Goal: Task Accomplishment & Management: Use online tool/utility

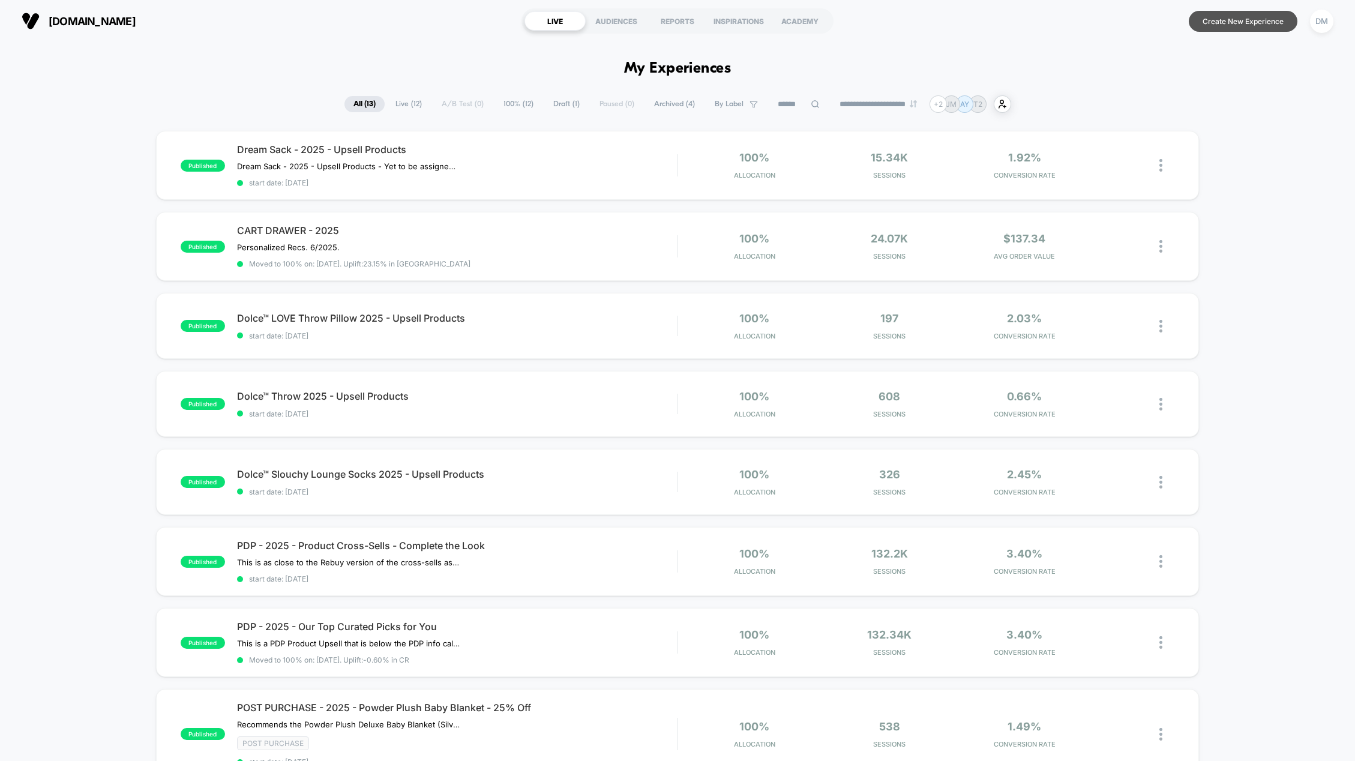
click at [1220, 22] on button "Create New Experience" at bounding box center [1243, 21] width 109 height 21
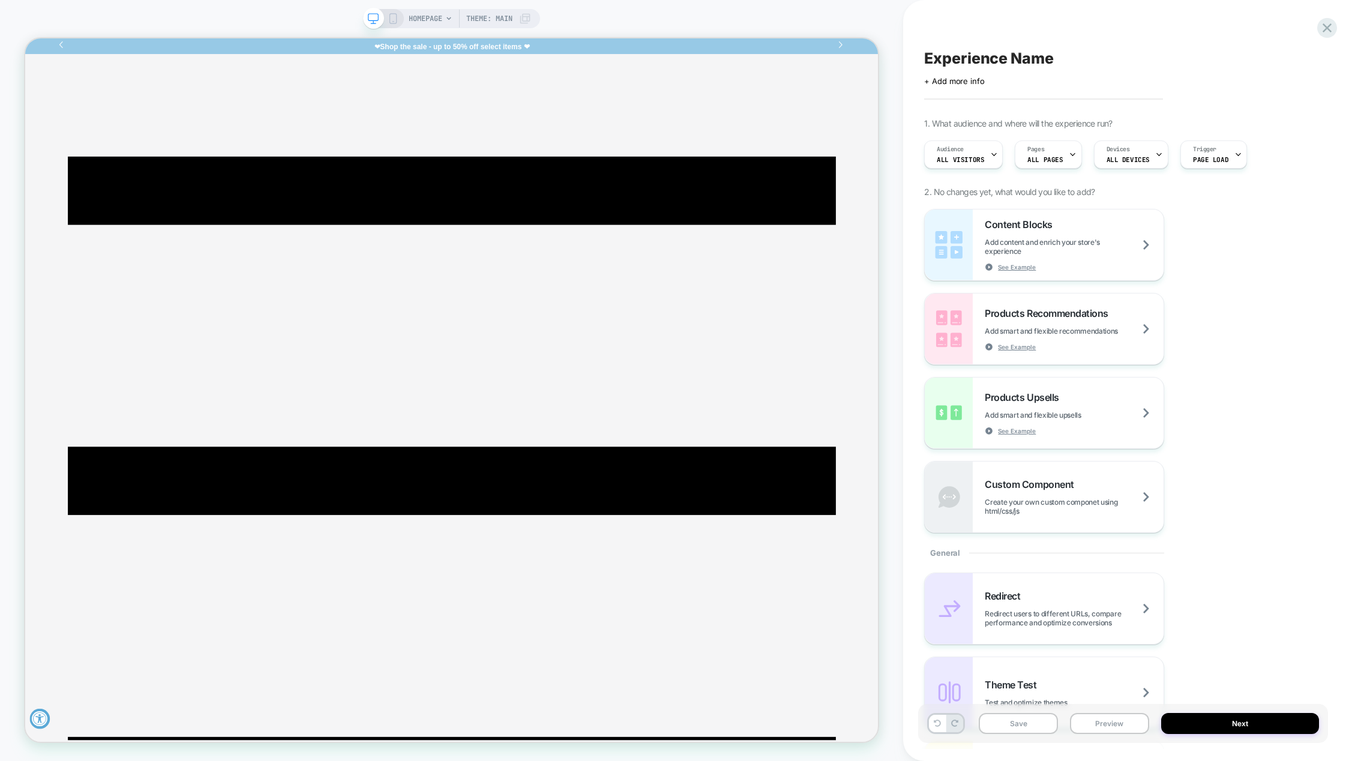
click at [961, 59] on span "Experience Name" at bounding box center [988, 58] width 129 height 18
type textarea "**********"
click at [956, 82] on span "+ Add more info" at bounding box center [954, 81] width 60 height 10
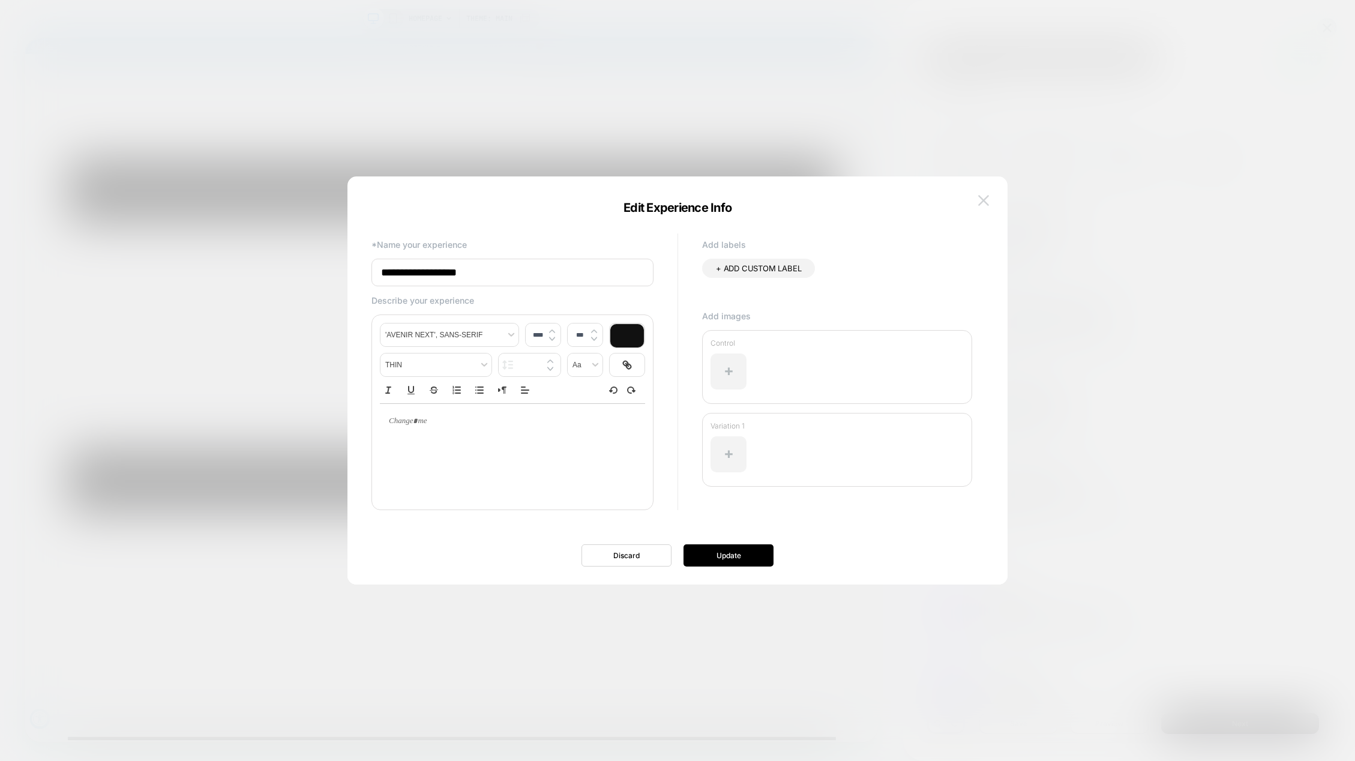
click at [985, 197] on img at bounding box center [983, 200] width 11 height 10
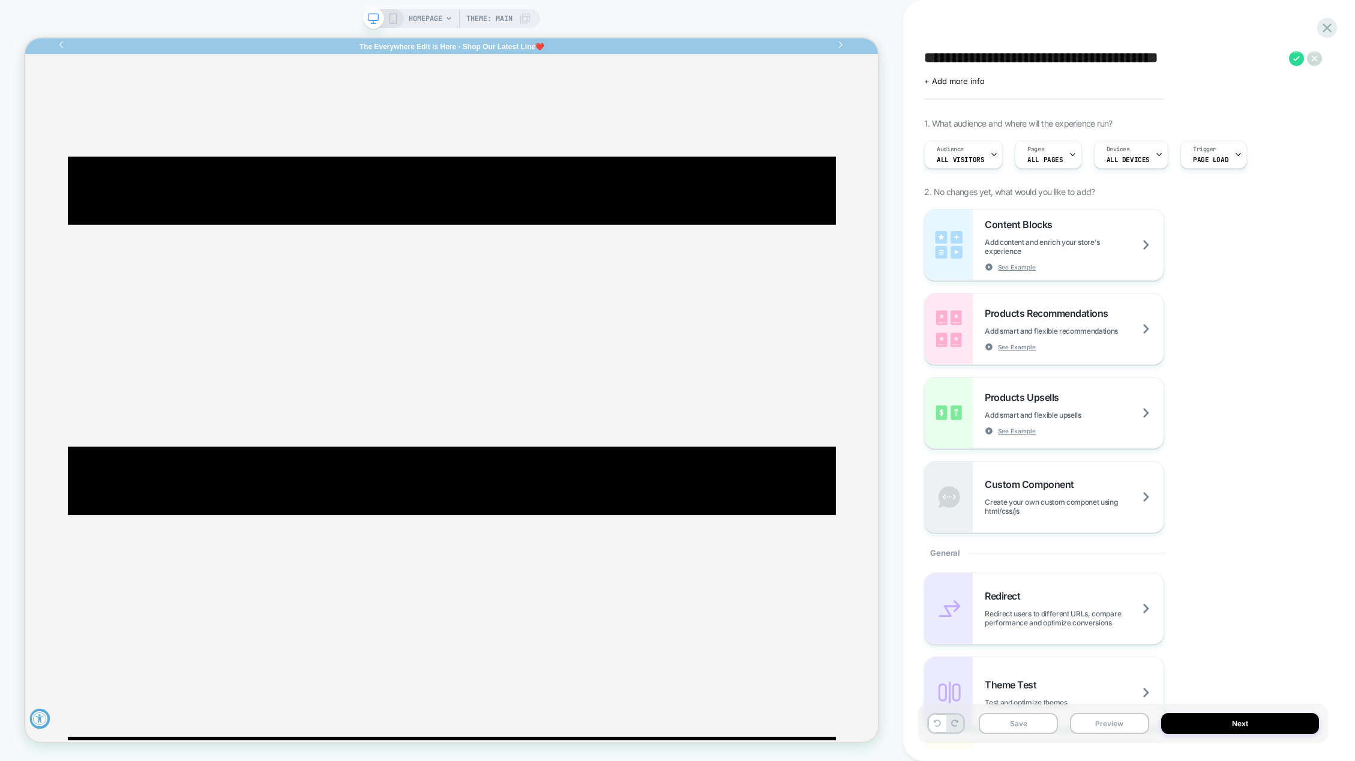
click at [1008, 58] on textarea "**********" at bounding box center [1103, 58] width 359 height 18
click at [950, 83] on span "+ Add more info" at bounding box center [954, 81] width 60 height 10
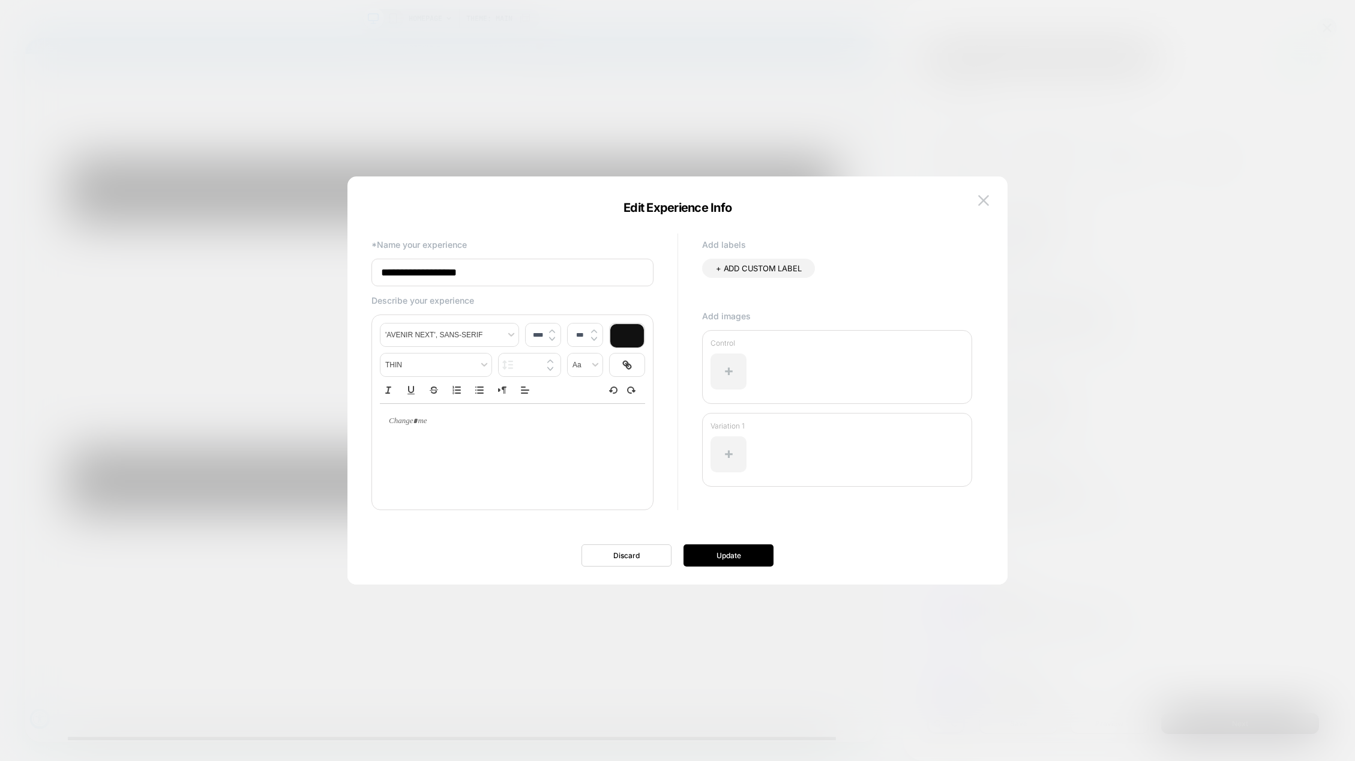
click at [442, 276] on input "**********" at bounding box center [512, 273] width 282 height 28
paste input "**********"
type input "**********"
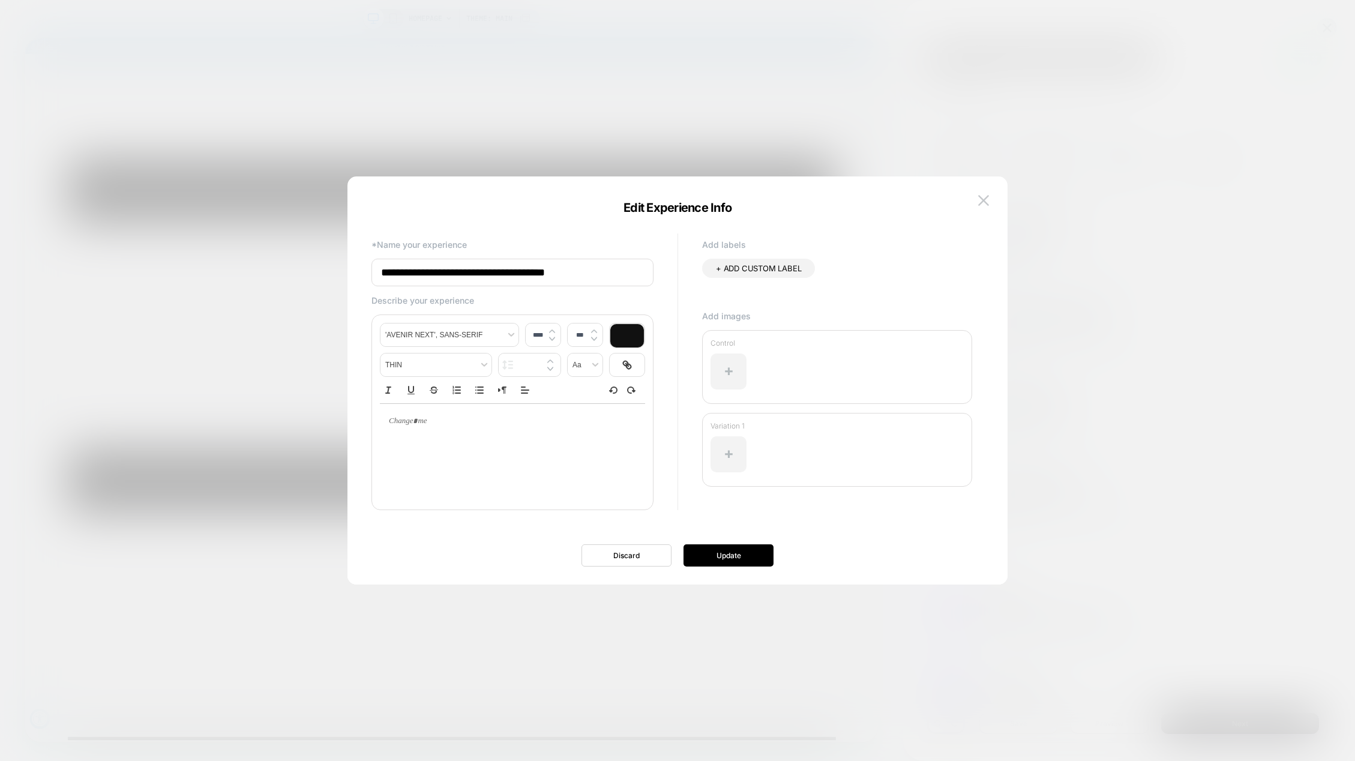
type input "****"
click at [458, 424] on p at bounding box center [508, 421] width 232 height 11
drag, startPoint x: 439, startPoint y: 420, endPoint x: 388, endPoint y: 420, distance: 50.4
click at [388, 420] on div at bounding box center [512, 421] width 265 height 35
click at [736, 556] on button "Update" at bounding box center [728, 555] width 90 height 22
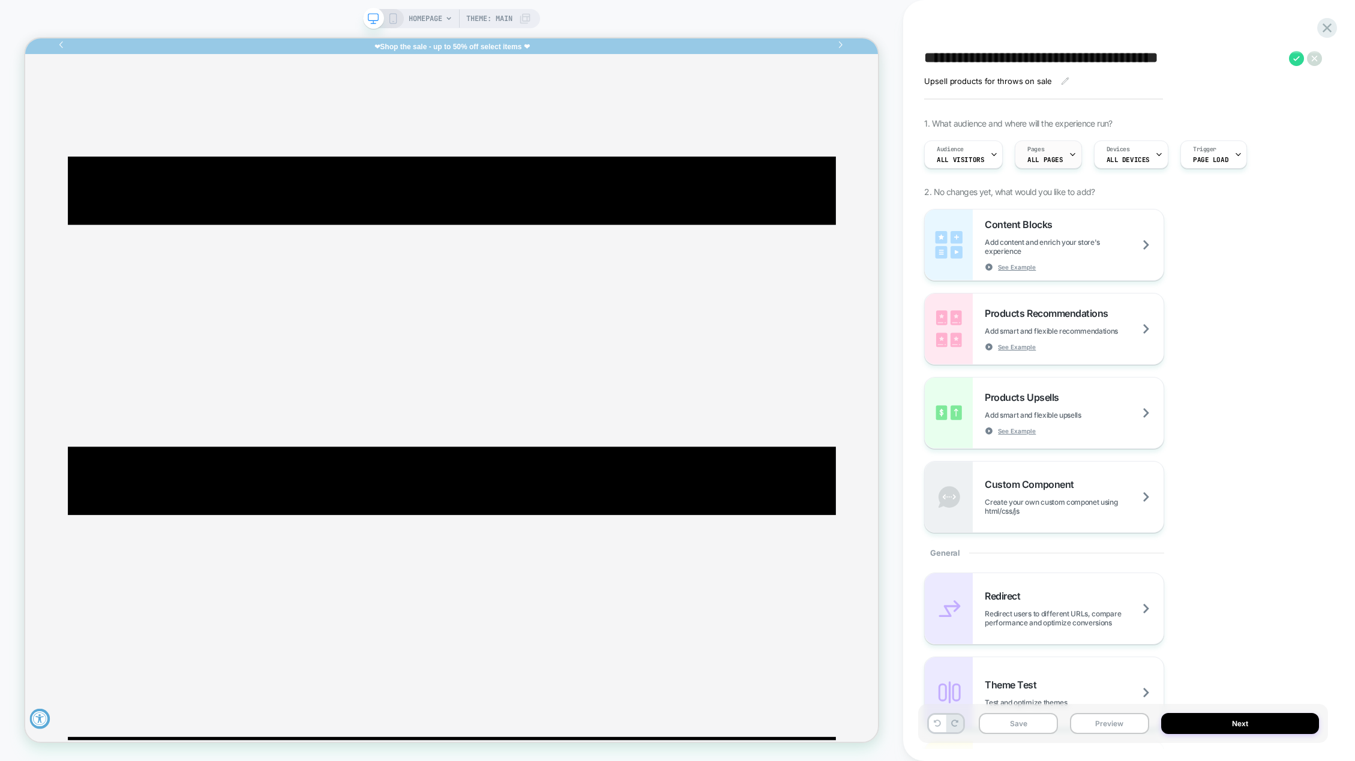
click at [1069, 154] on icon at bounding box center [1073, 155] width 8 height 8
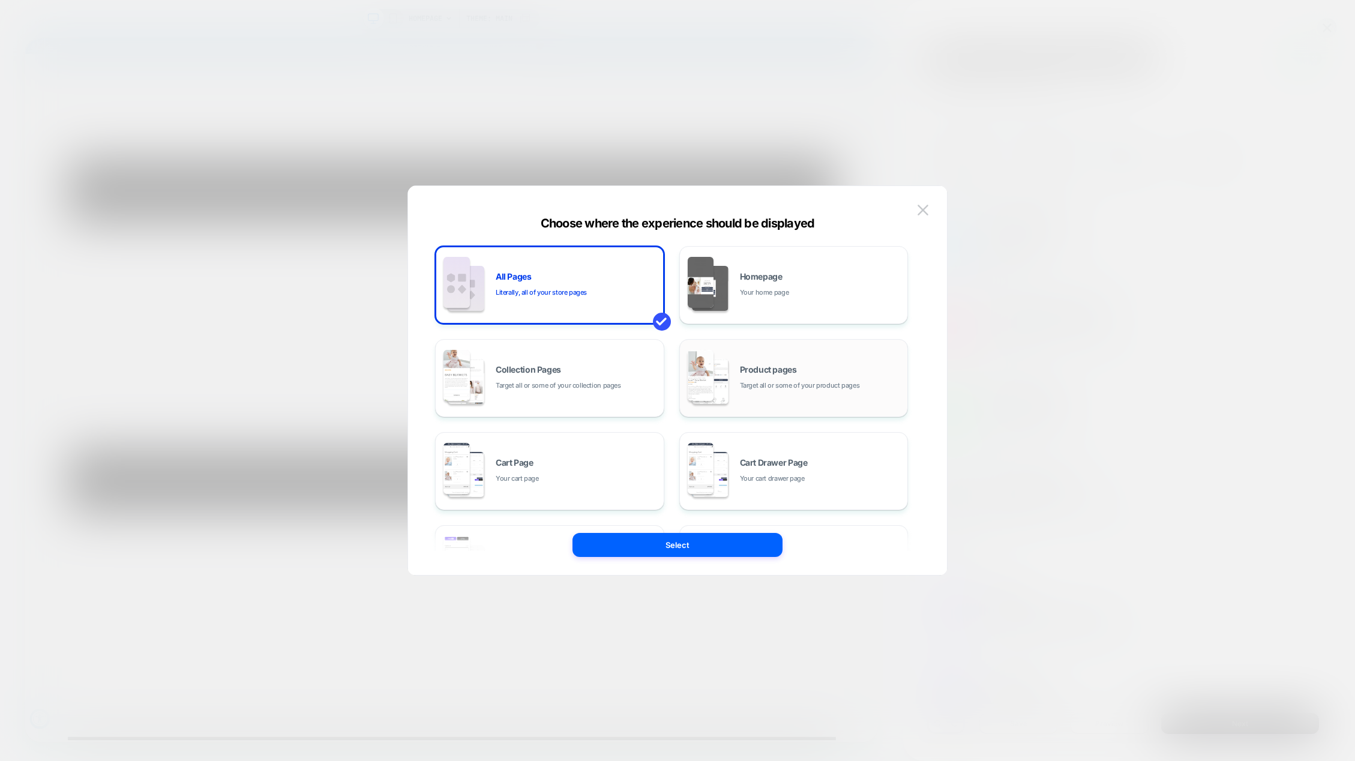
click at [847, 368] on div "Product pages Target all or some of your product pages" at bounding box center [821, 378] width 162 height 26
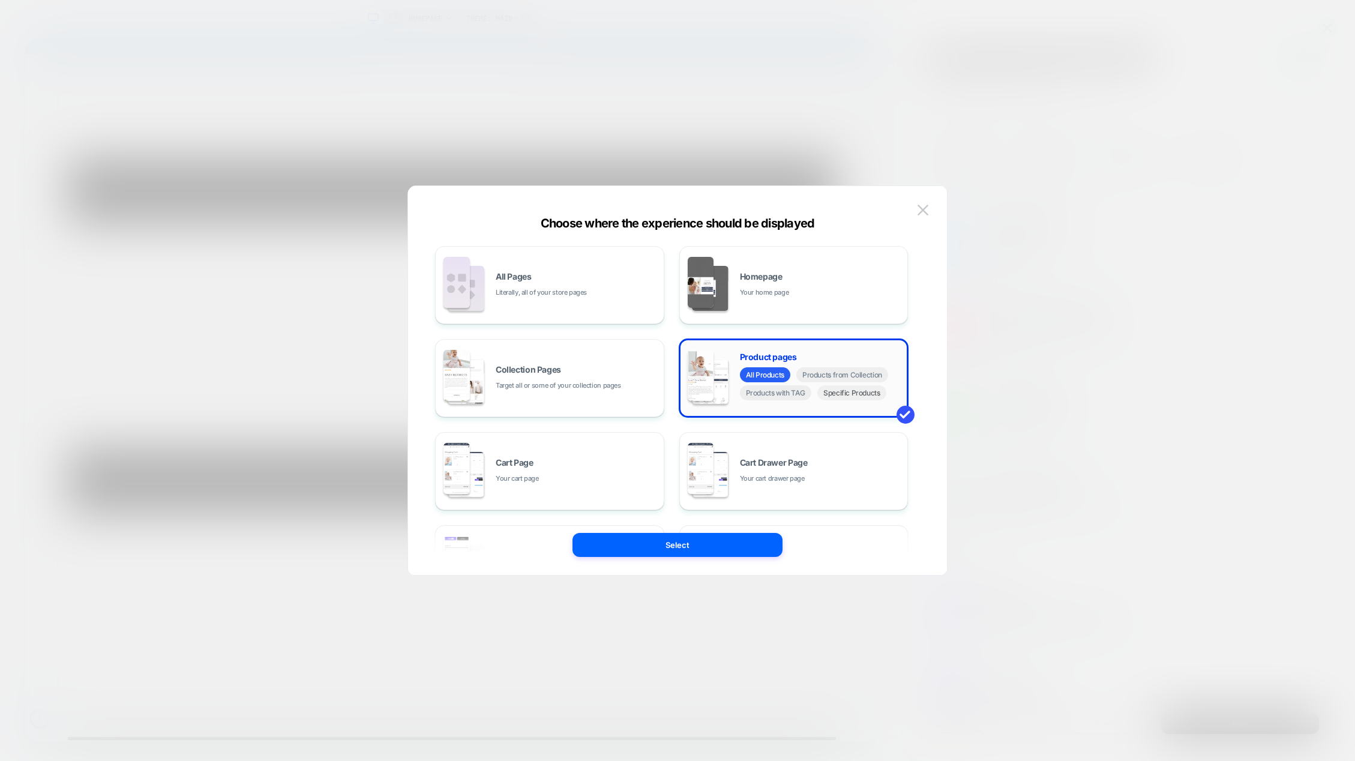
click at [842, 398] on span "Specific Products" at bounding box center [851, 392] width 69 height 15
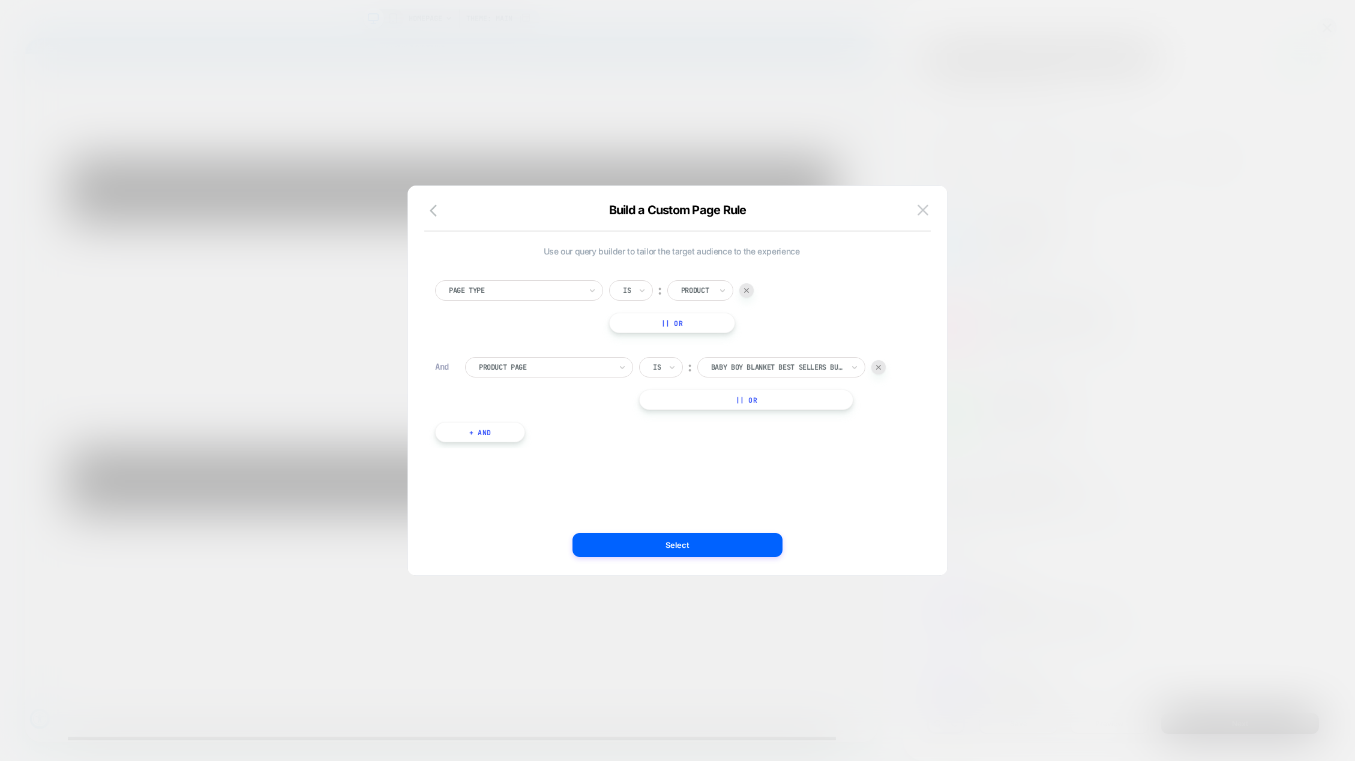
click at [746, 291] on img at bounding box center [746, 290] width 5 height 5
click at [478, 356] on button "+ And" at bounding box center [480, 355] width 90 height 20
click at [742, 290] on div at bounding box center [747, 290] width 132 height 11
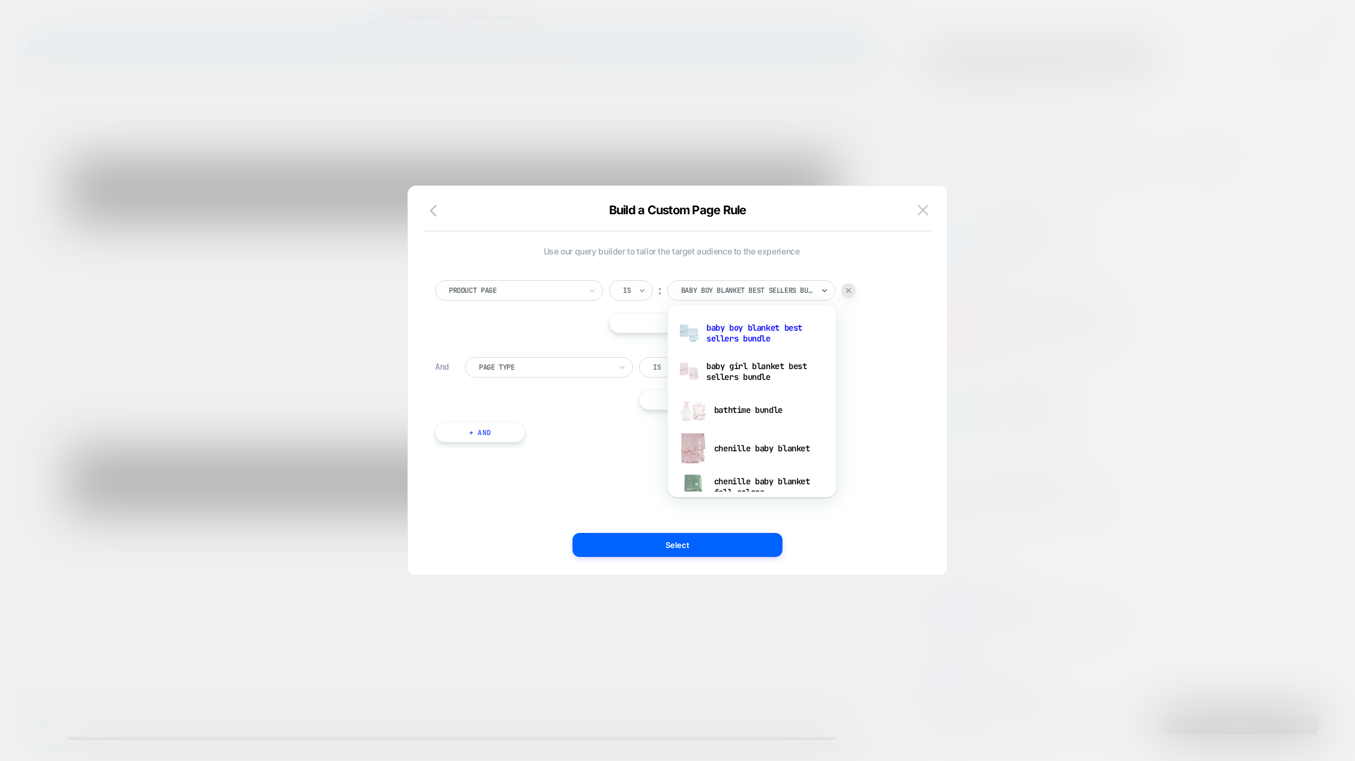
click at [643, 290] on icon at bounding box center [642, 290] width 5 height 3
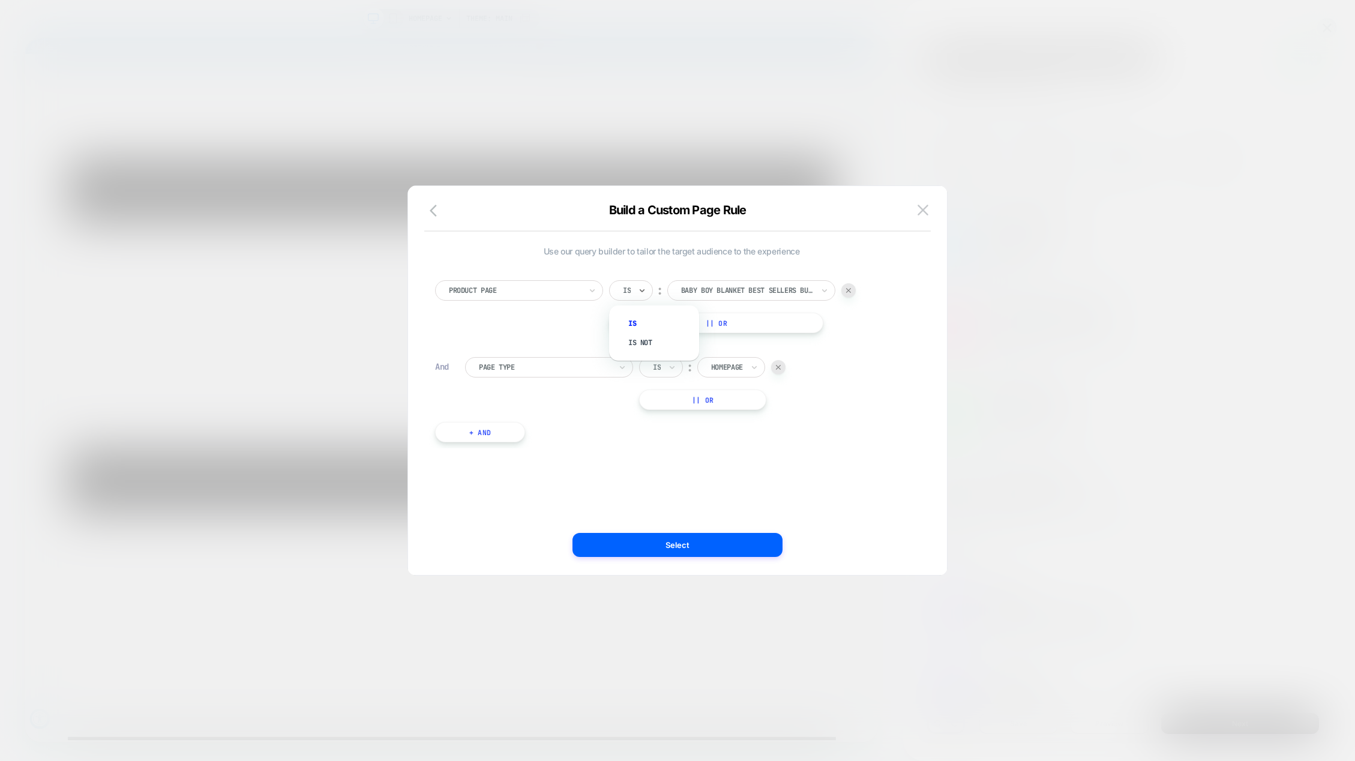
click at [875, 347] on div "Product Page option Is focused, 1 of 2. 2 results available. Use Up and Down to…" at bounding box center [671, 355] width 485 height 186
click at [551, 287] on div at bounding box center [515, 290] width 132 height 11
click at [668, 439] on div "option Page Type focused, 1 of 9. 9 results available. Use Up and Down to choos…" at bounding box center [671, 355] width 485 height 186
click at [925, 206] on img at bounding box center [922, 210] width 11 height 10
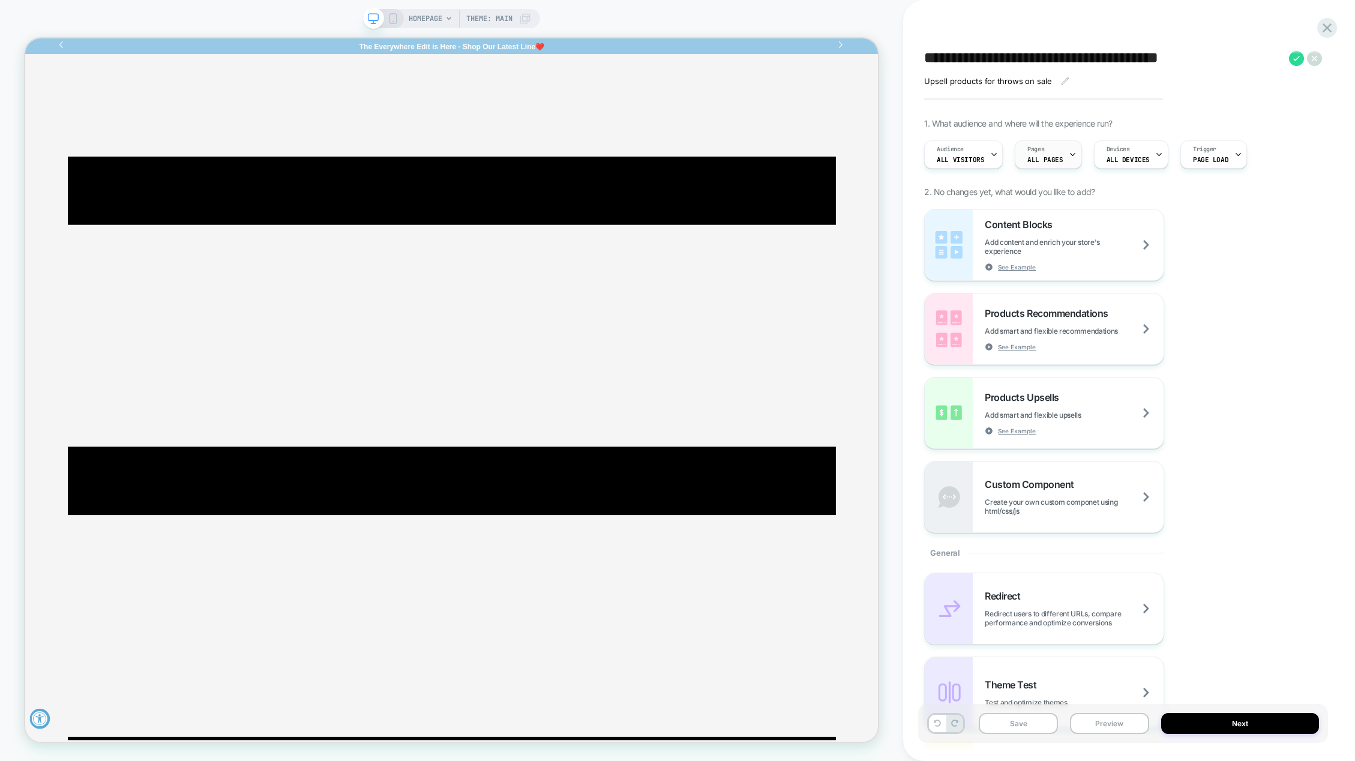
click at [1069, 147] on div at bounding box center [1073, 154] width 8 height 27
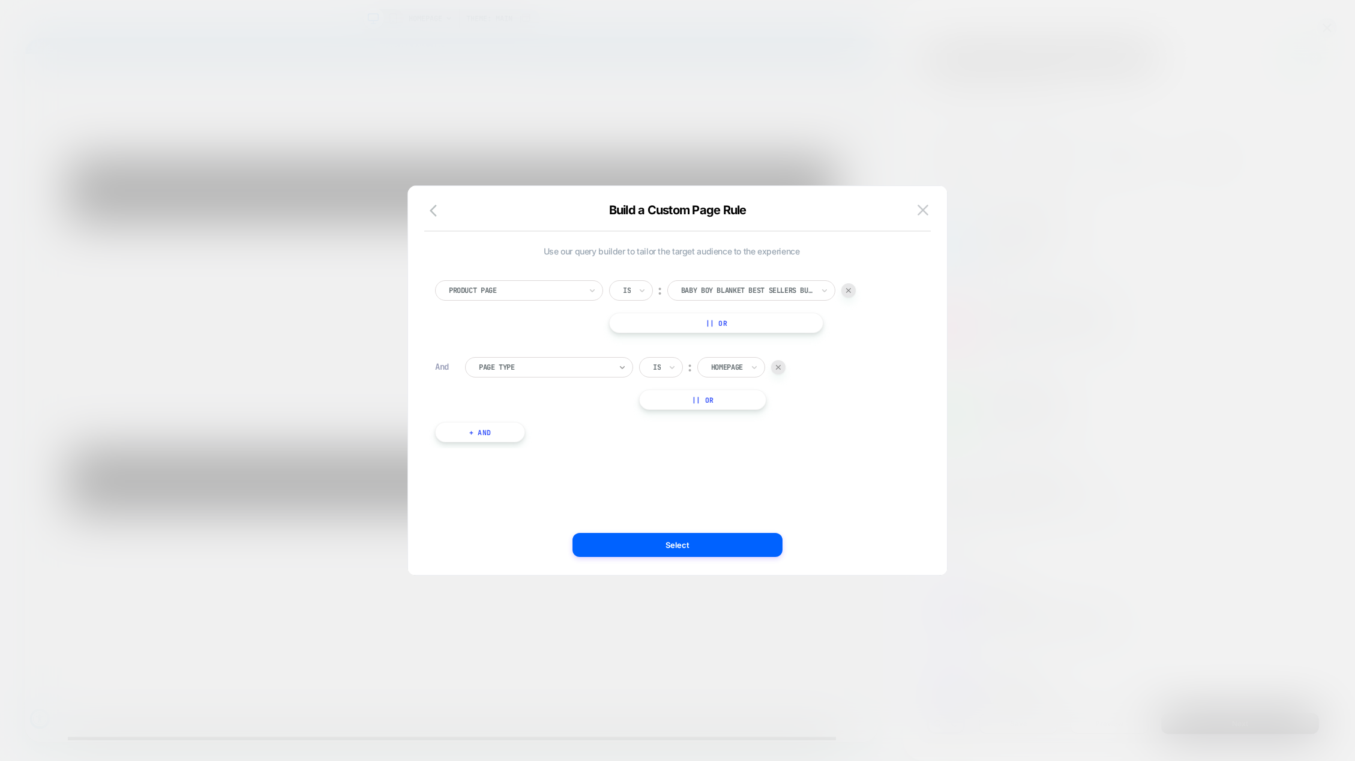
click at [624, 368] on icon at bounding box center [622, 367] width 8 height 12
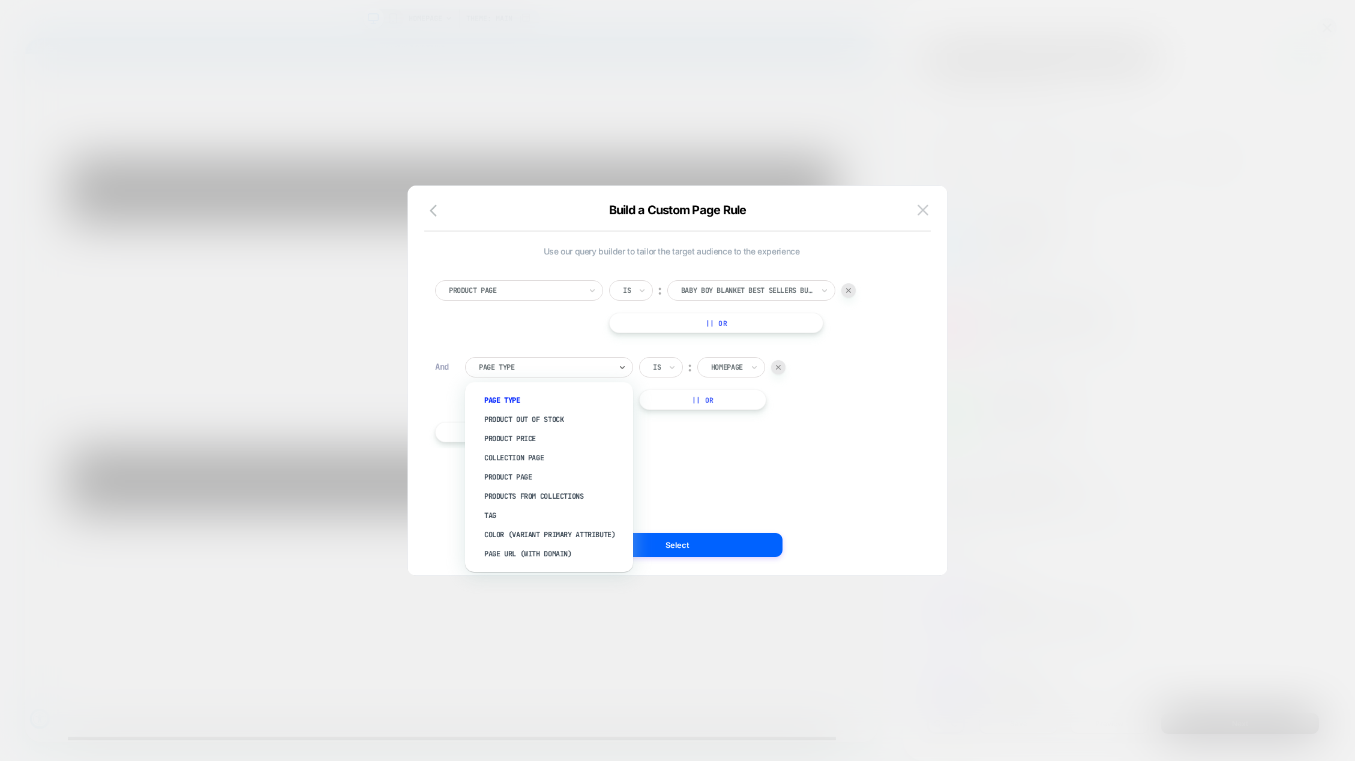
click at [721, 367] on div at bounding box center [727, 367] width 32 height 11
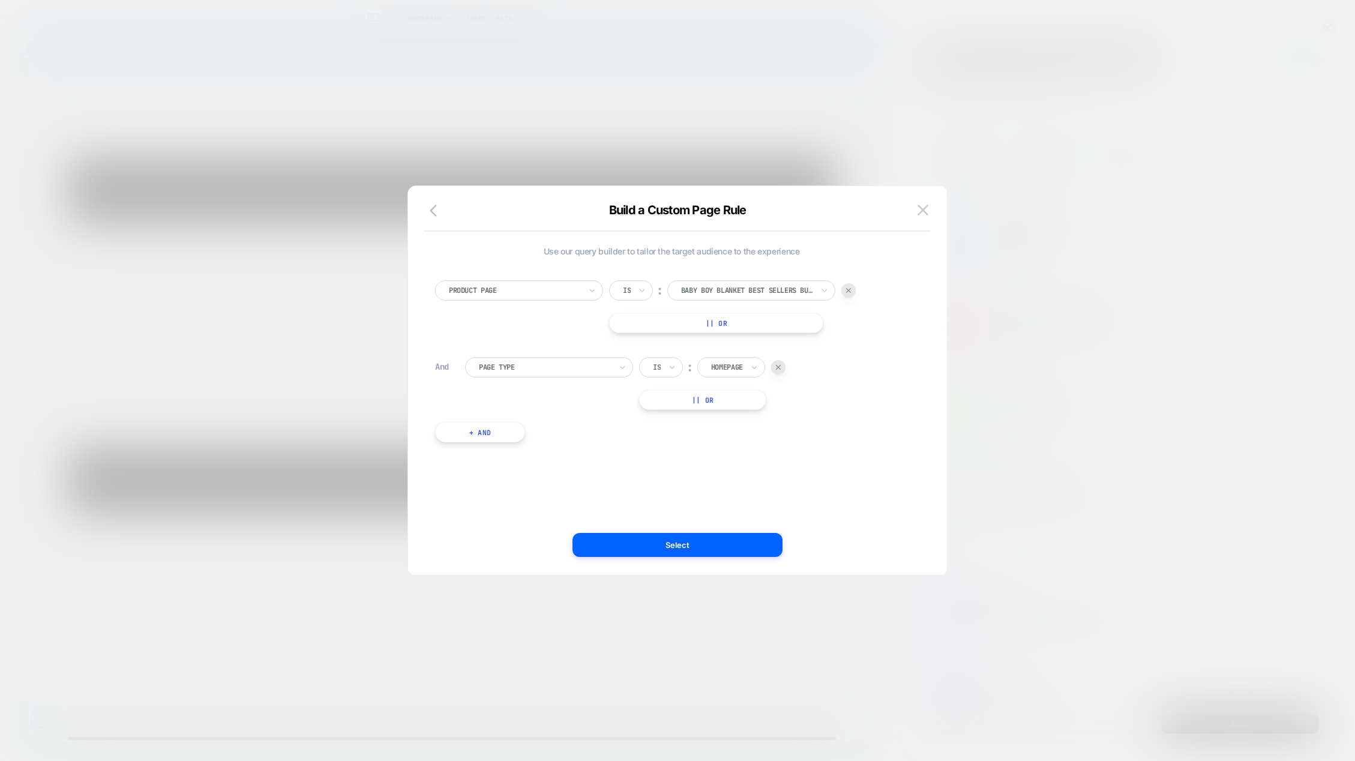
click at [721, 371] on div at bounding box center [727, 367] width 32 height 11
click at [734, 472] on div "Product" at bounding box center [749, 476] width 78 height 19
click at [724, 370] on div at bounding box center [726, 367] width 30 height 11
click at [781, 363] on div at bounding box center [776, 367] width 14 height 14
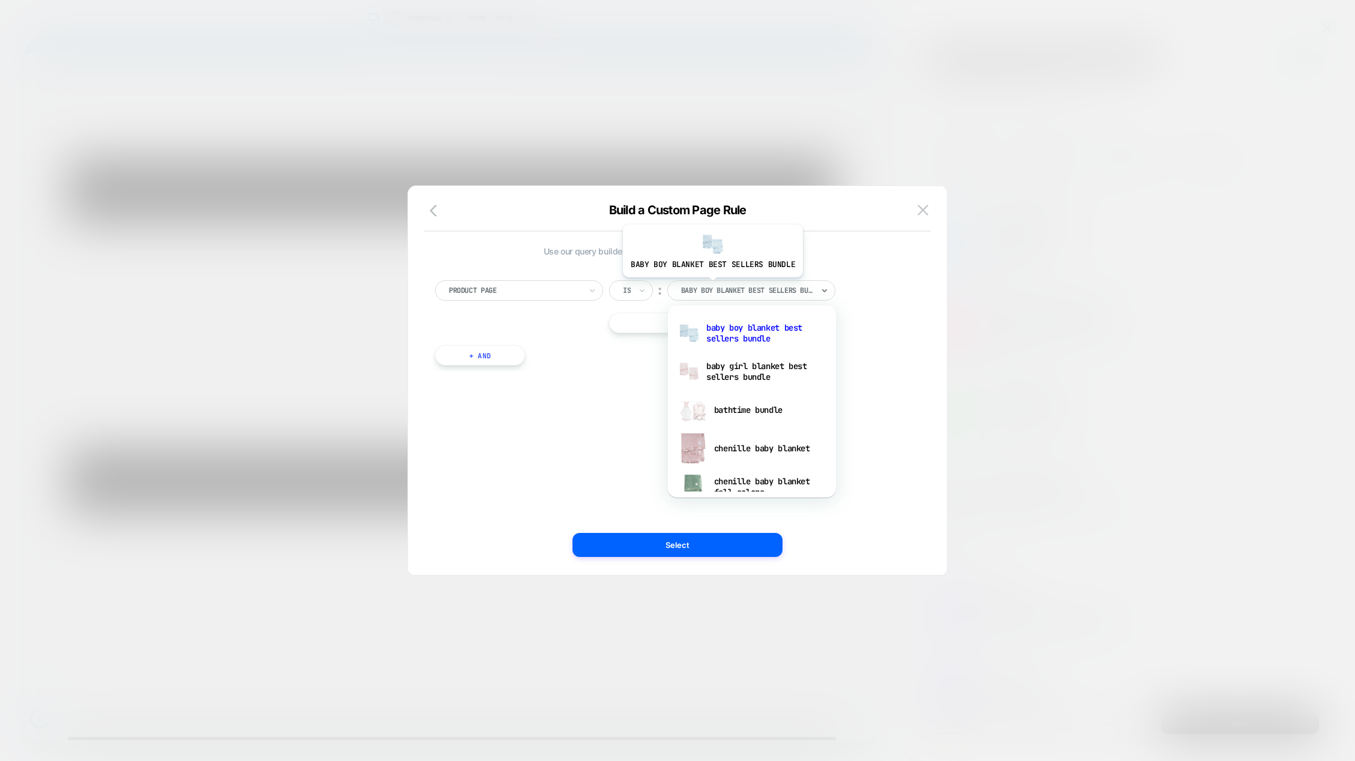
click at [711, 286] on div at bounding box center [747, 290] width 132 height 11
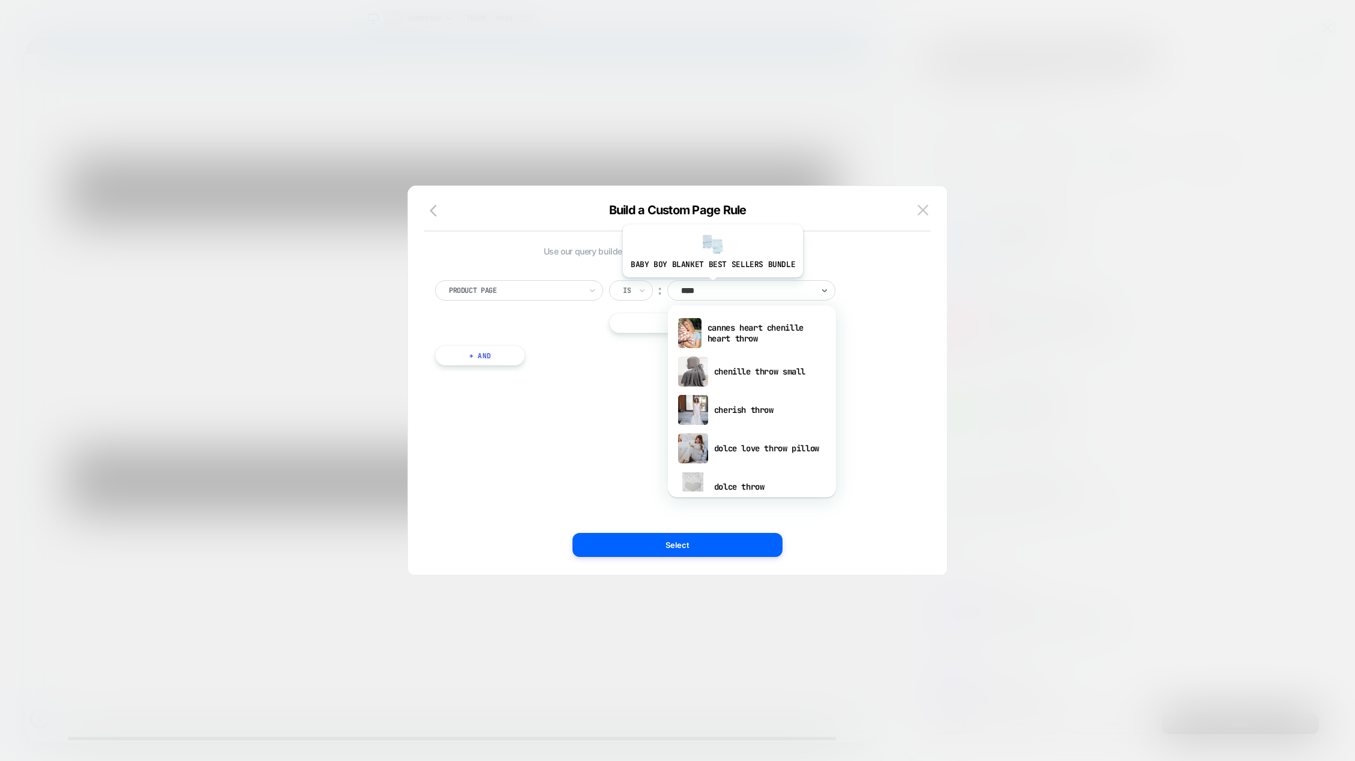
type input "*****"
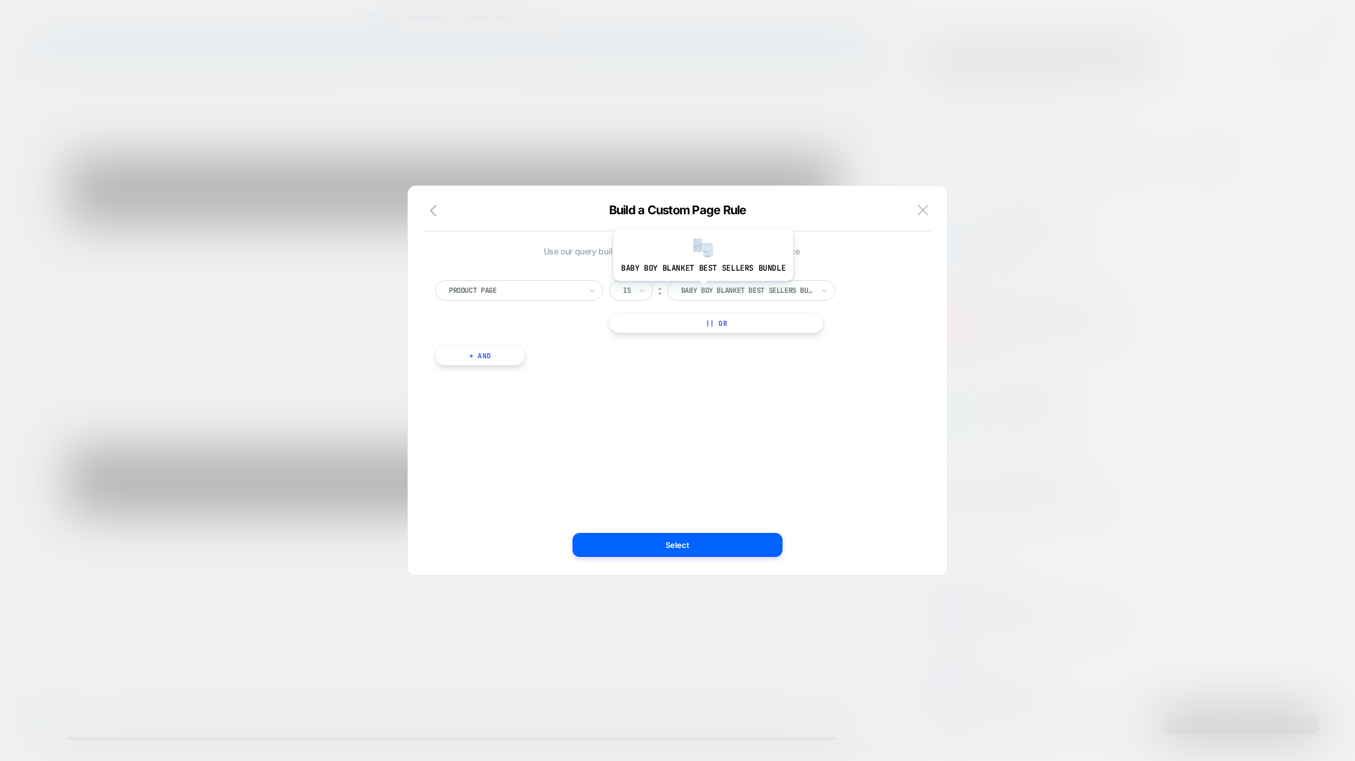
click at [701, 290] on div at bounding box center [747, 290] width 132 height 11
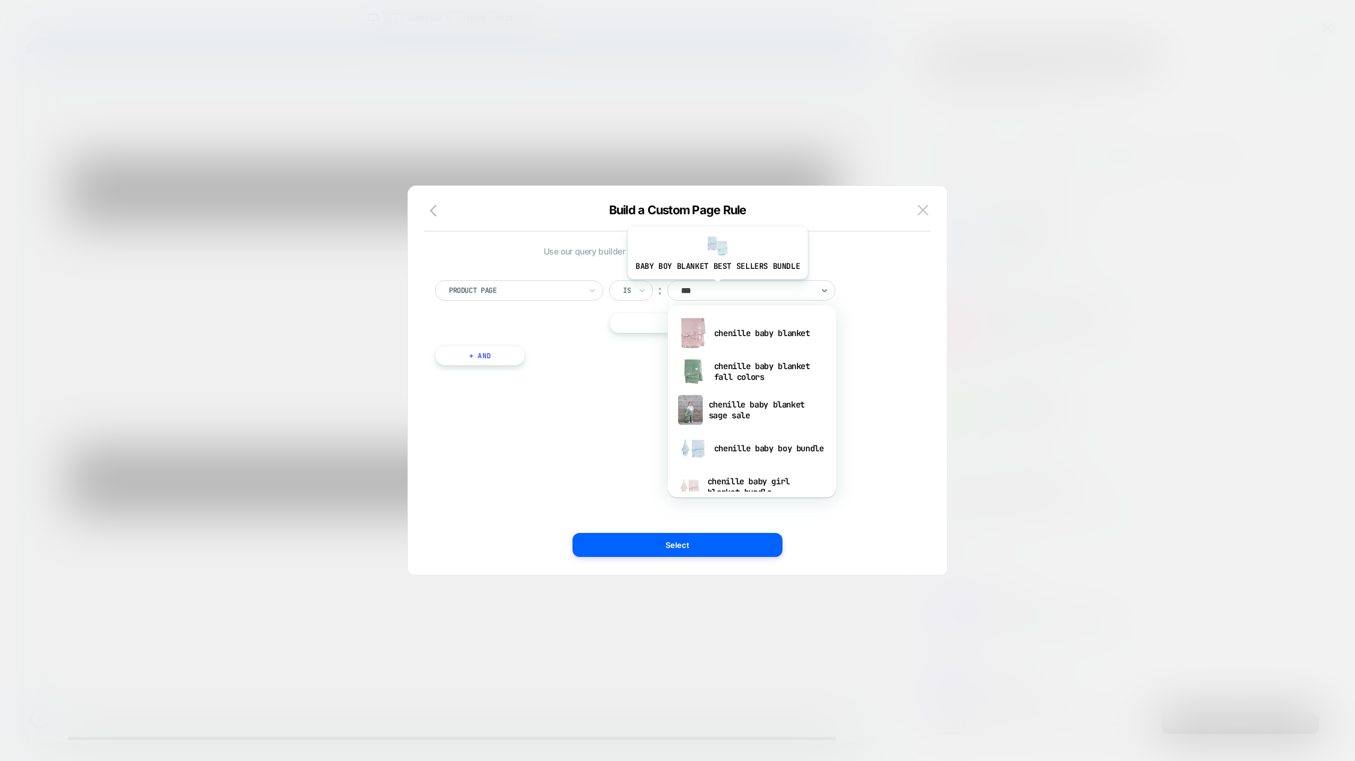
type input "****"
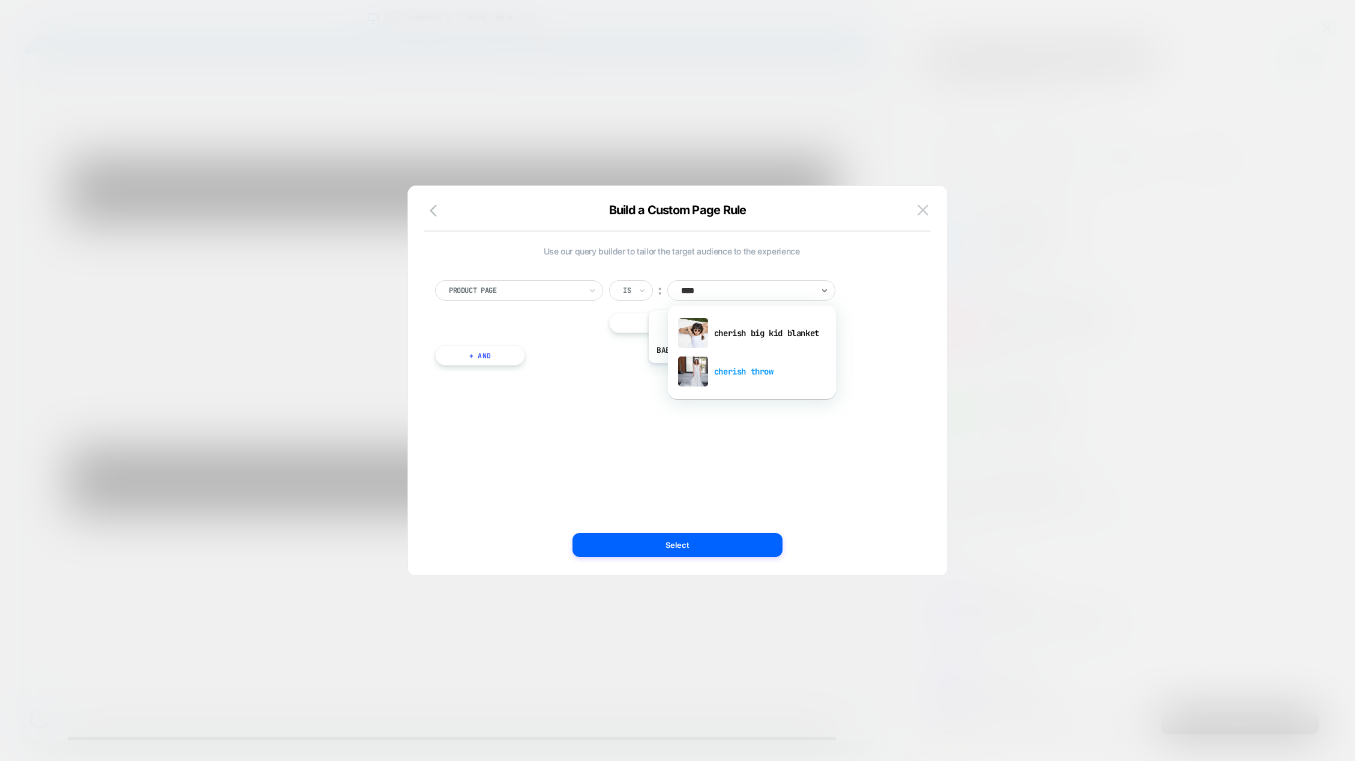
click at [737, 372] on div "cherish throw" at bounding box center [752, 371] width 156 height 38
click at [491, 351] on button "+ And" at bounding box center [480, 355] width 90 height 20
click at [519, 367] on div at bounding box center [545, 367] width 132 height 11
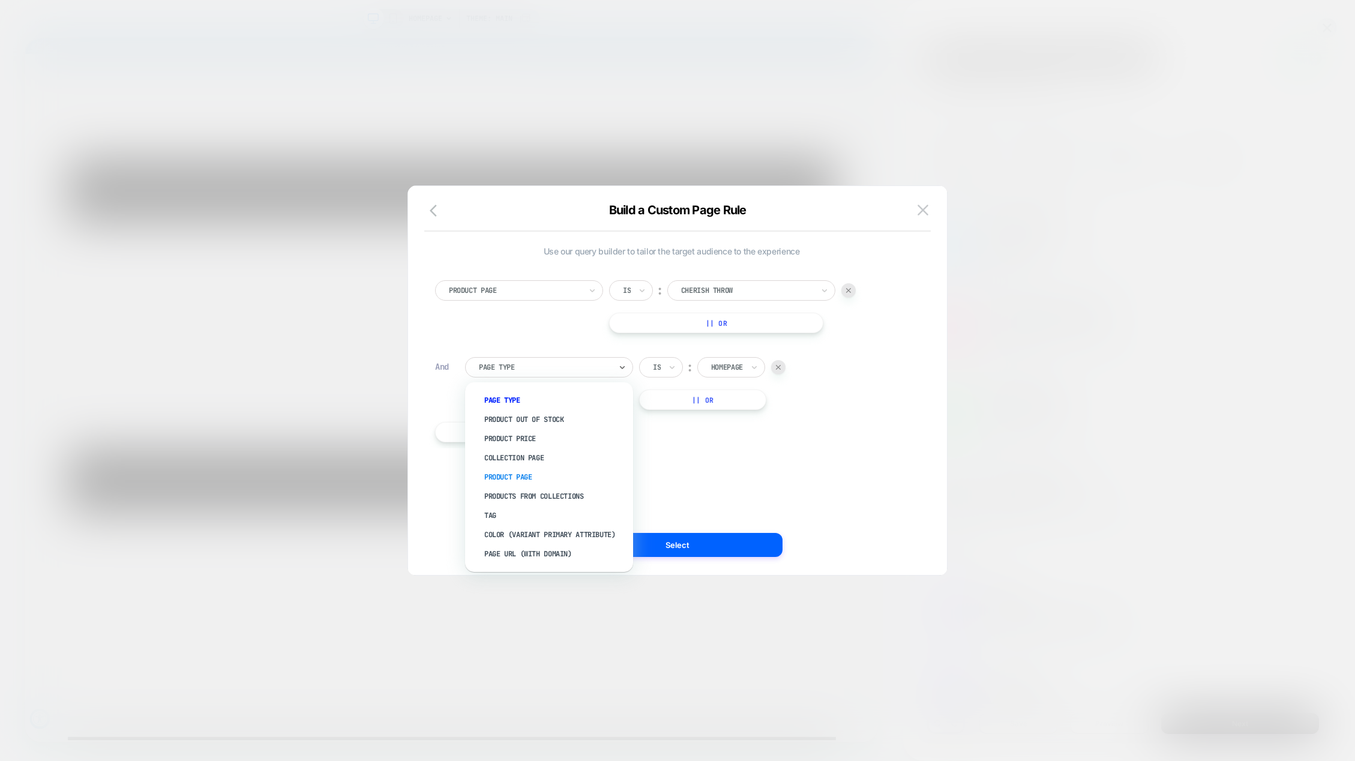
click at [516, 470] on div "Product Page" at bounding box center [555, 476] width 156 height 19
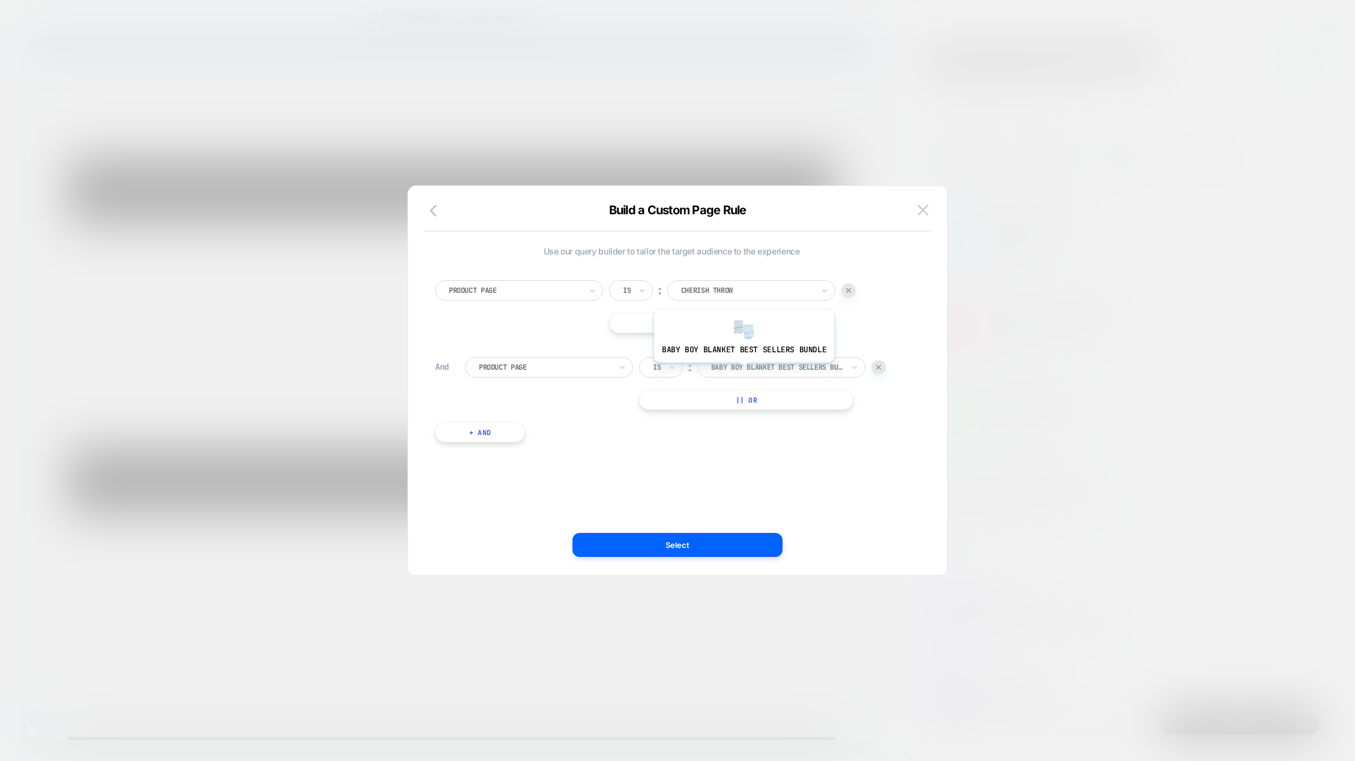
click at [743, 371] on div at bounding box center [777, 367] width 132 height 11
click at [749, 368] on div at bounding box center [777, 367] width 132 height 11
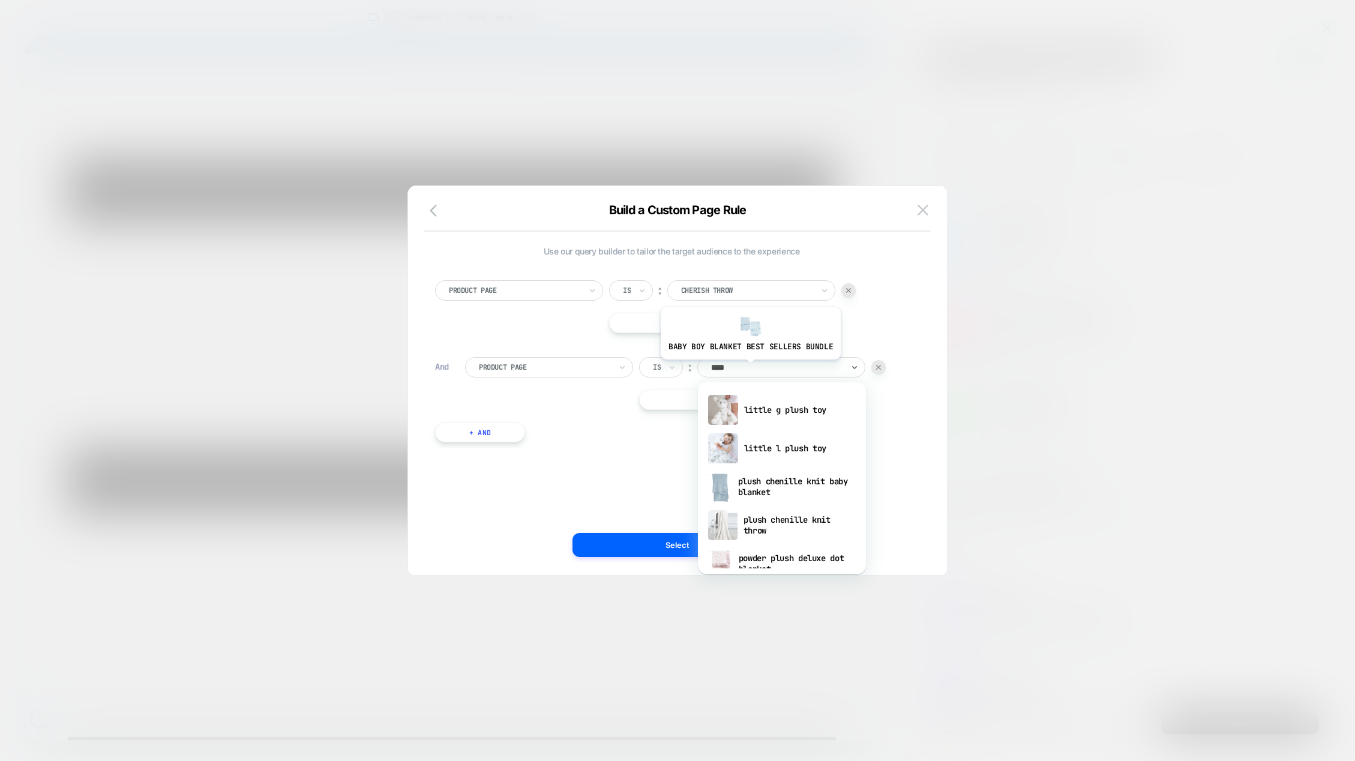
type input "*****"
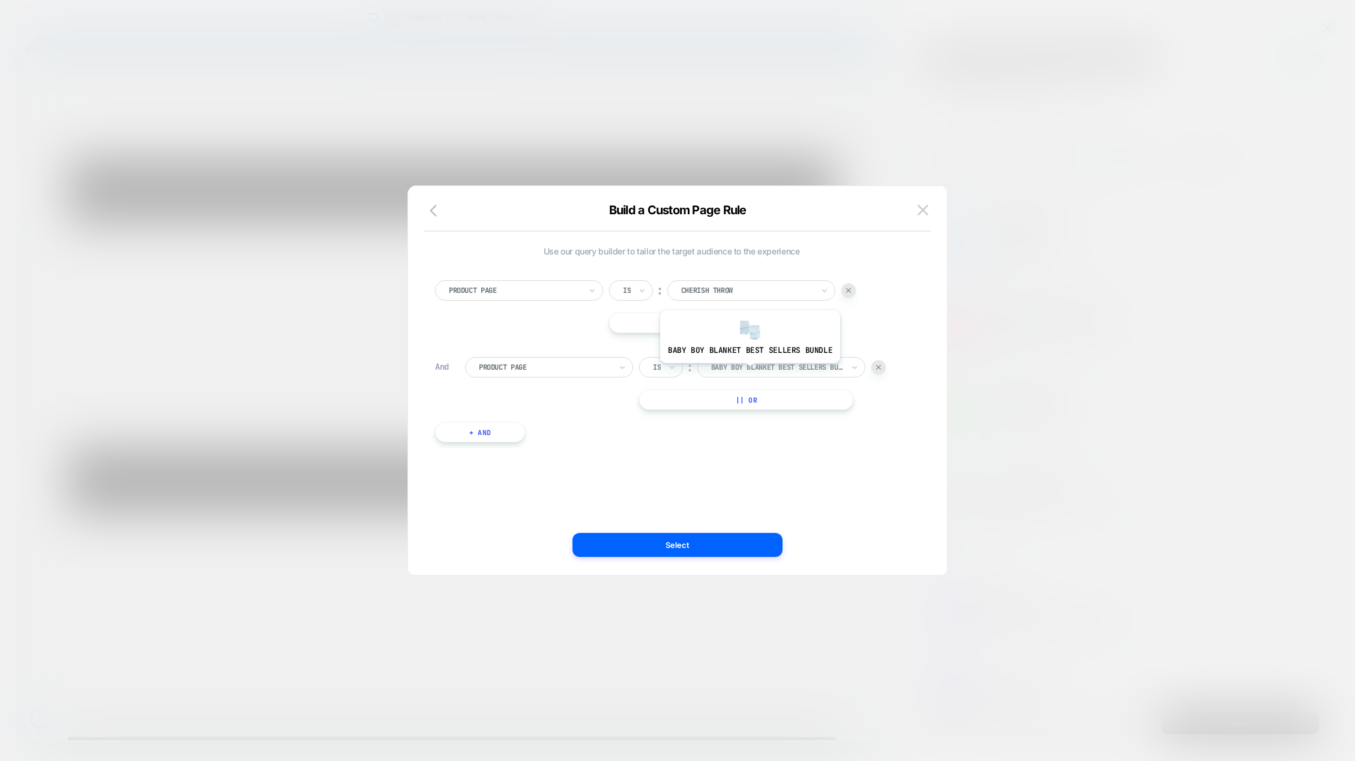
click at [748, 372] on div at bounding box center [777, 367] width 132 height 11
click at [748, 365] on div at bounding box center [777, 367] width 132 height 11
type input "**********"
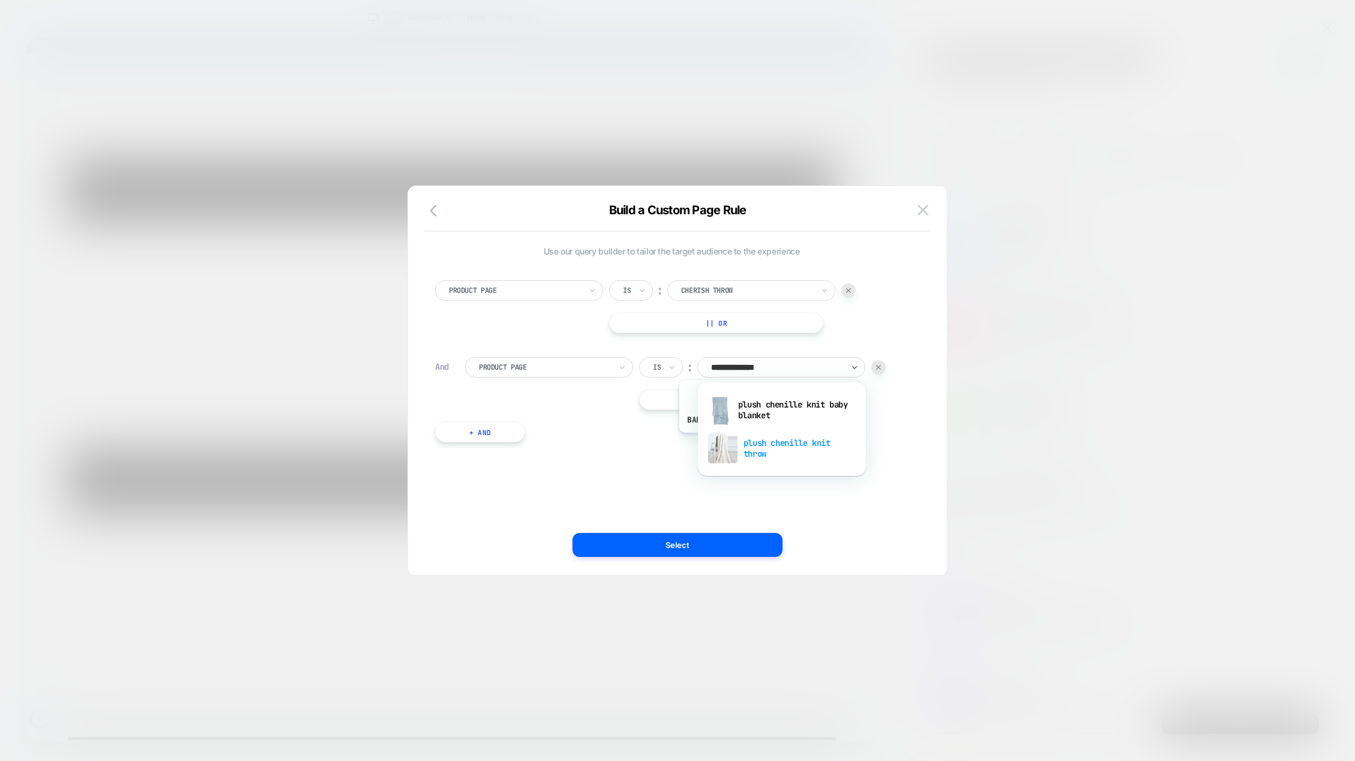
click at [767, 442] on div "plush chenille knit throw" at bounding box center [782, 448] width 156 height 38
click at [743, 404] on button "|| Or" at bounding box center [746, 399] width 214 height 20
click at [668, 397] on icon at bounding box center [672, 400] width 8 height 12
click at [878, 364] on div at bounding box center [878, 367] width 14 height 14
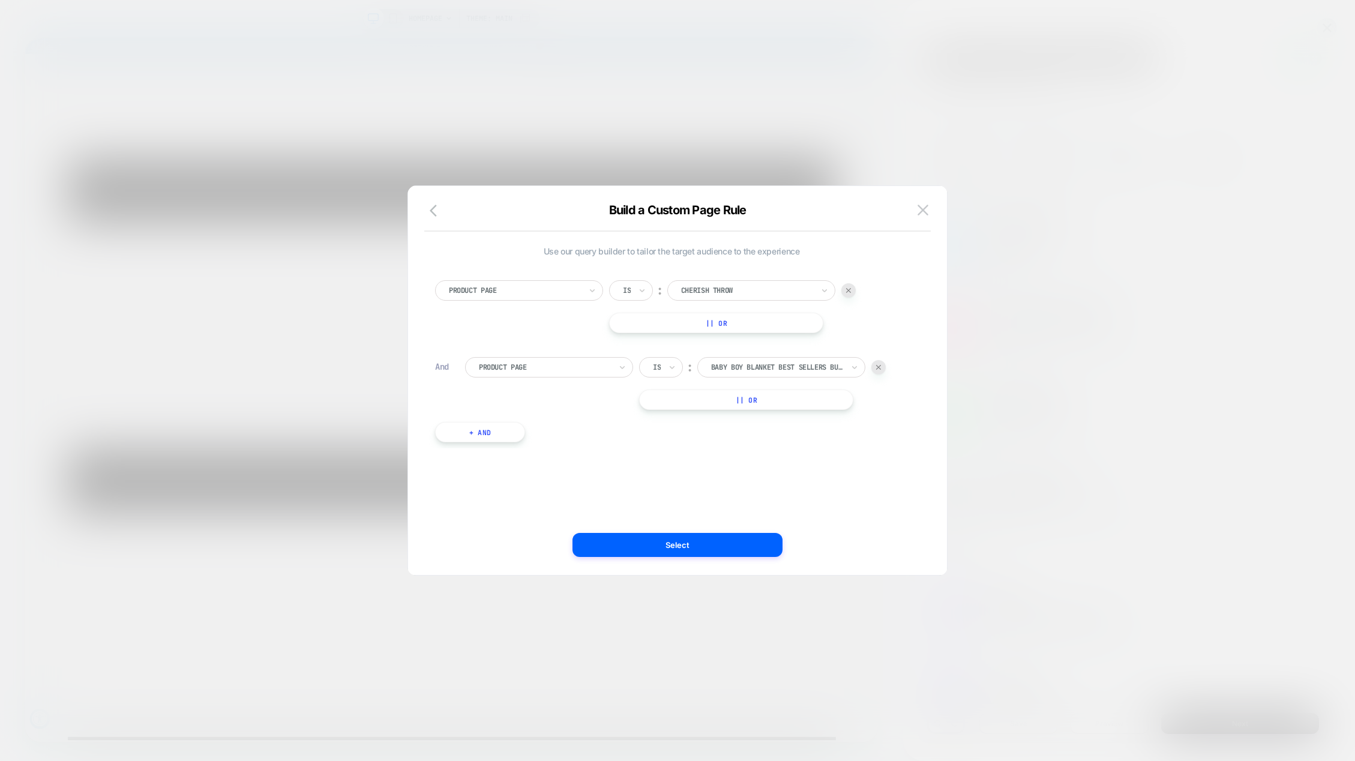
click at [879, 370] on div at bounding box center [878, 367] width 14 height 14
click at [700, 326] on button "|| Or" at bounding box center [716, 323] width 214 height 20
click at [728, 323] on div at bounding box center [747, 322] width 132 height 11
type input "*******"
click at [732, 321] on div at bounding box center [747, 322] width 132 height 11
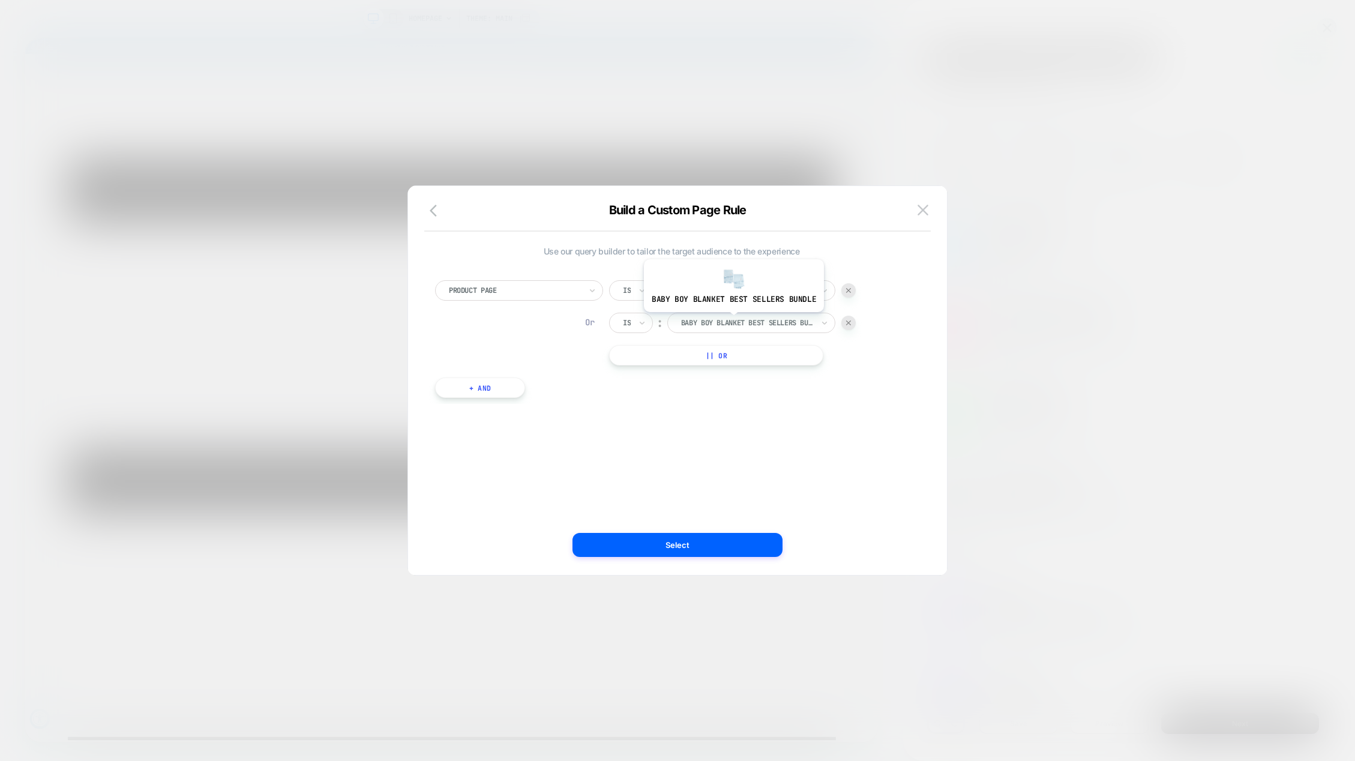
click at [732, 321] on div at bounding box center [747, 322] width 132 height 11
type input "**********"
click at [732, 404] on div "plush chenille knit throw" at bounding box center [752, 404] width 156 height 38
click at [664, 352] on button "|| Or" at bounding box center [716, 355] width 214 height 20
click at [500, 420] on button "+ And" at bounding box center [480, 420] width 90 height 20
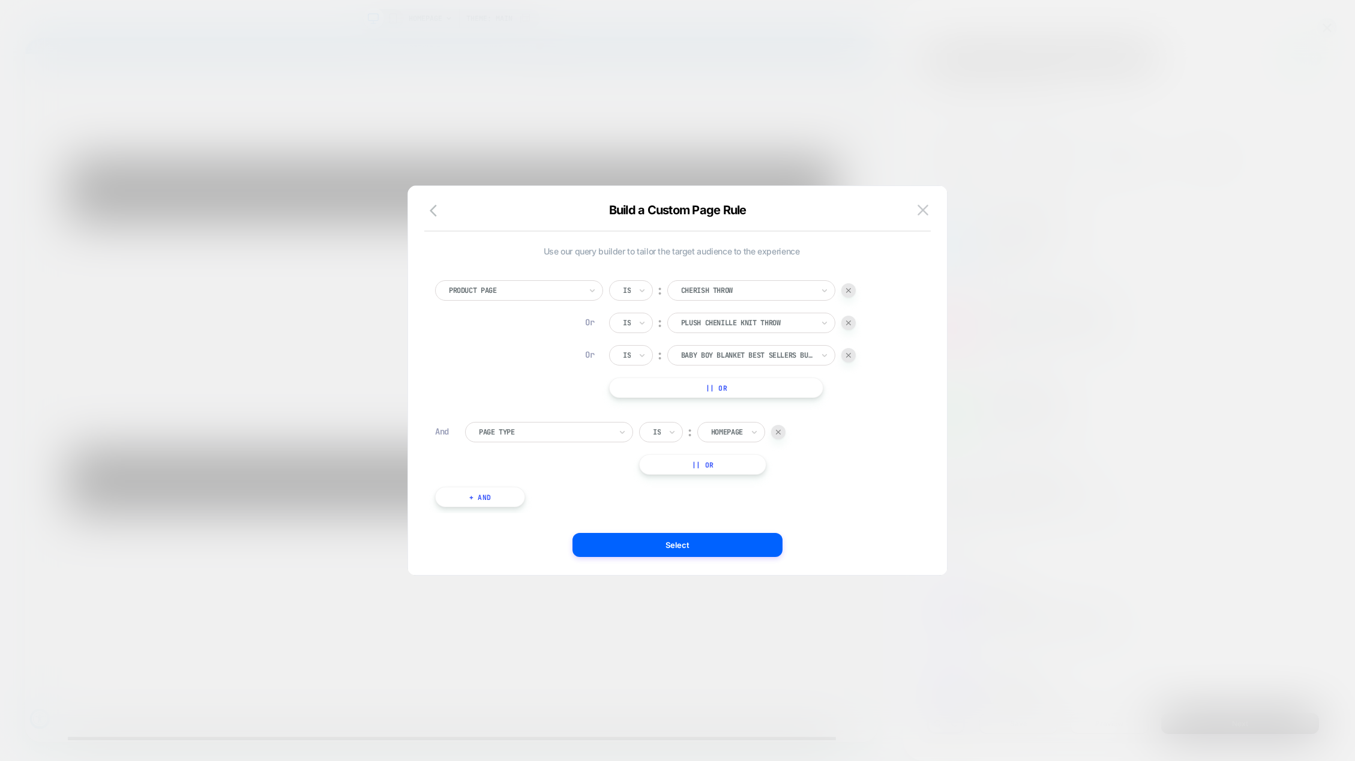
click at [778, 428] on div at bounding box center [778, 432] width 14 height 14
